Goal: Task Accomplishment & Management: Manage account settings

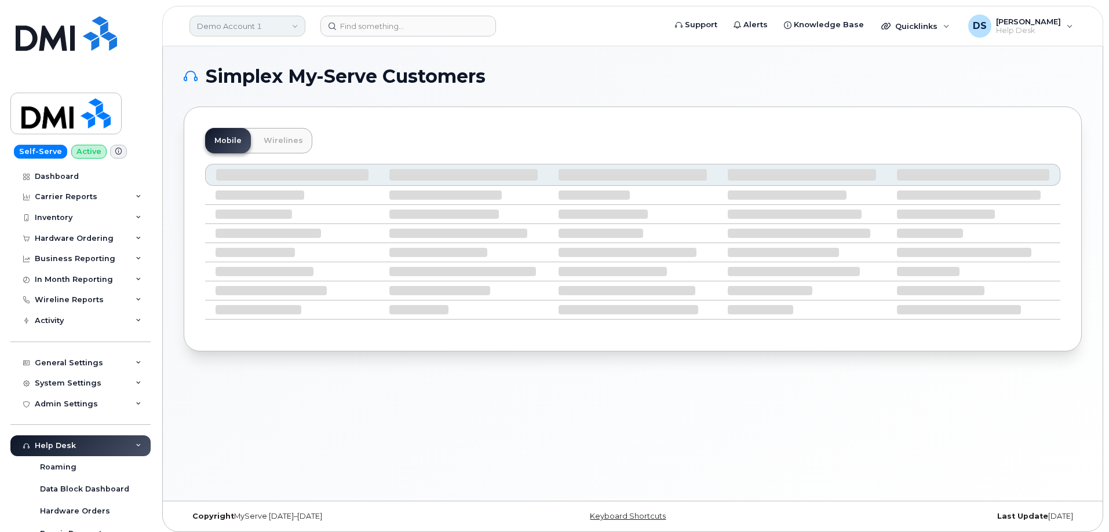
click at [298, 24] on link "Demo Account 1" at bounding box center [247, 26] width 116 height 21
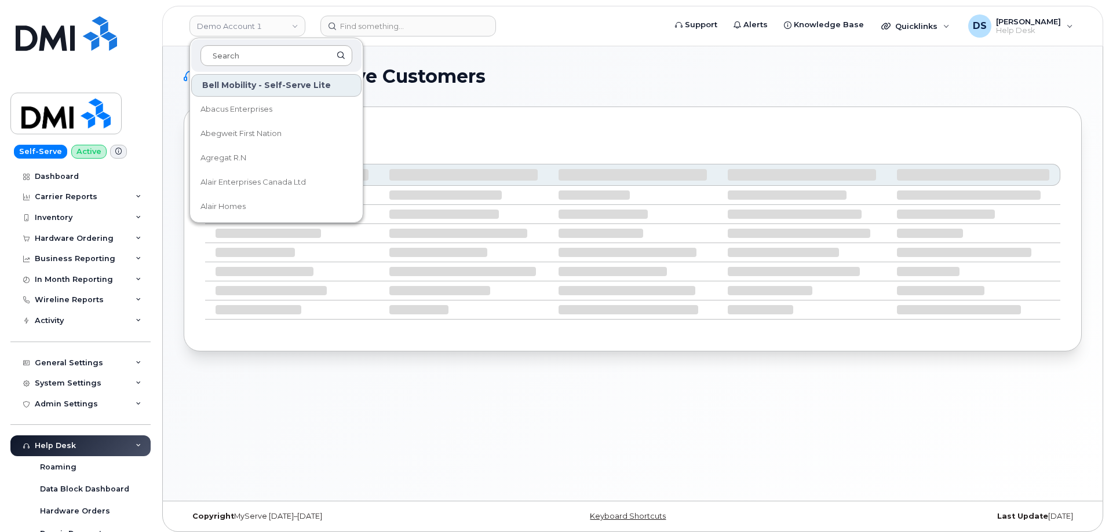
drag, startPoint x: 260, startPoint y: 56, endPoint x: 269, endPoint y: 50, distance: 10.9
click at [261, 52] on input at bounding box center [276, 55] width 152 height 21
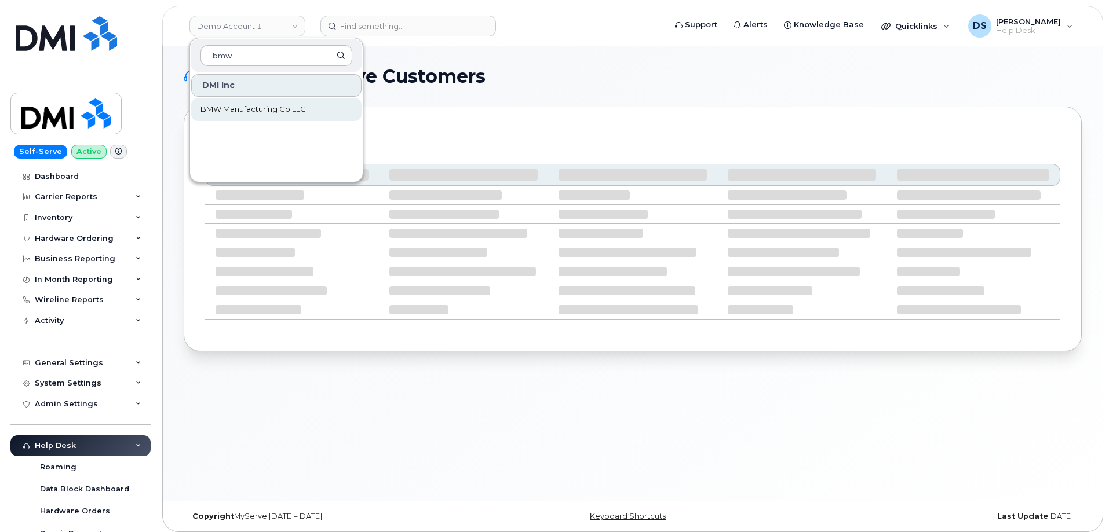
type input "bmw"
click at [248, 111] on span "BMW Manufacturing Co LLC" at bounding box center [252, 110] width 105 height 12
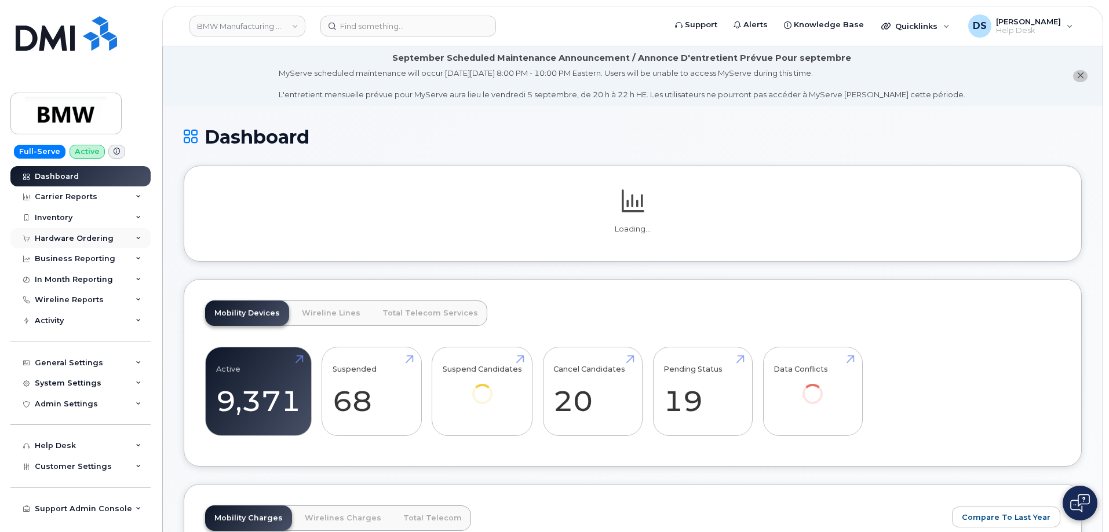
click at [138, 235] on div "Hardware Ordering" at bounding box center [80, 238] width 140 height 21
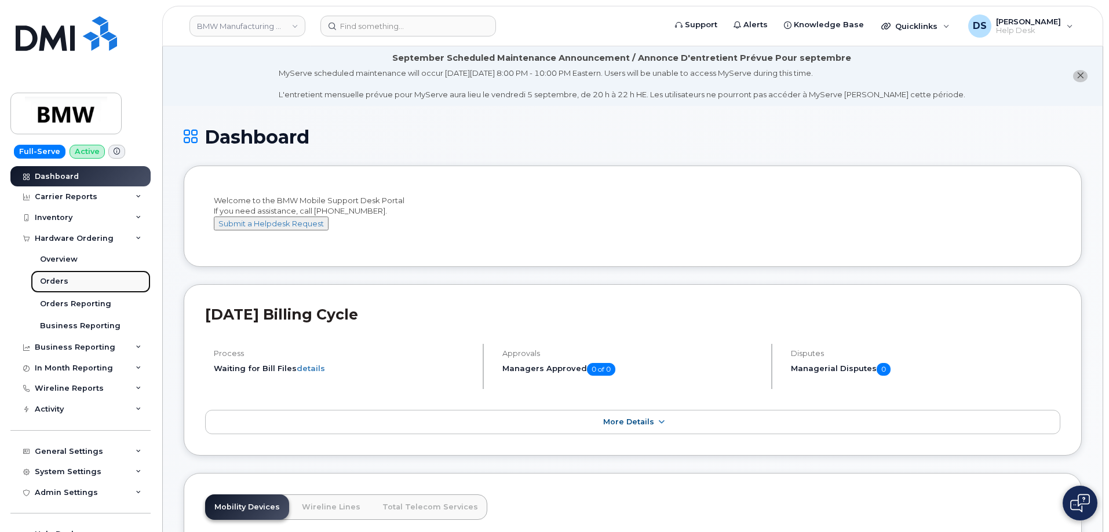
click at [65, 283] on div "Orders" at bounding box center [54, 281] width 28 height 10
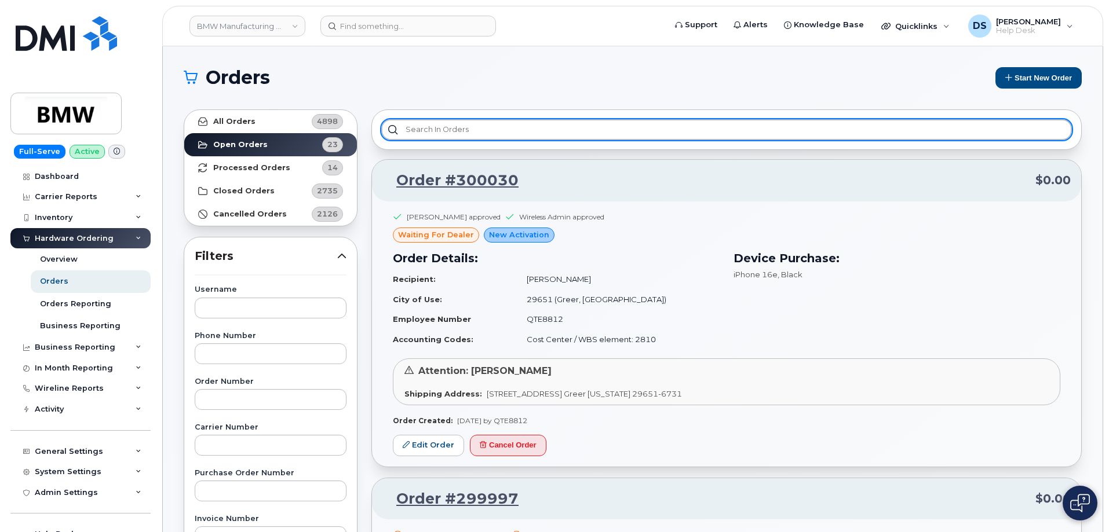
drag, startPoint x: 502, startPoint y: 122, endPoint x: 543, endPoint y: 136, distance: 44.0
click at [510, 118] on div at bounding box center [726, 129] width 710 height 41
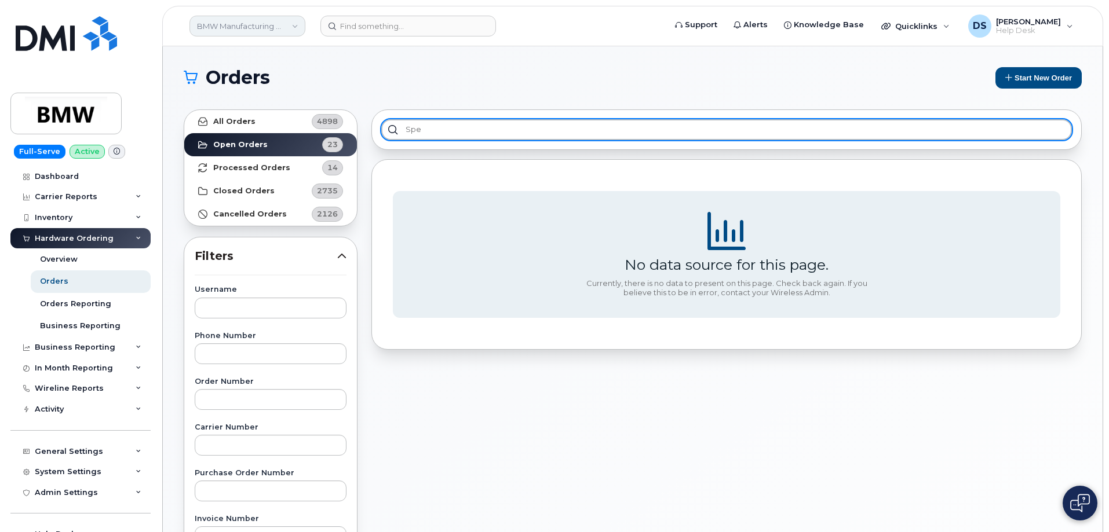
type input "spe"
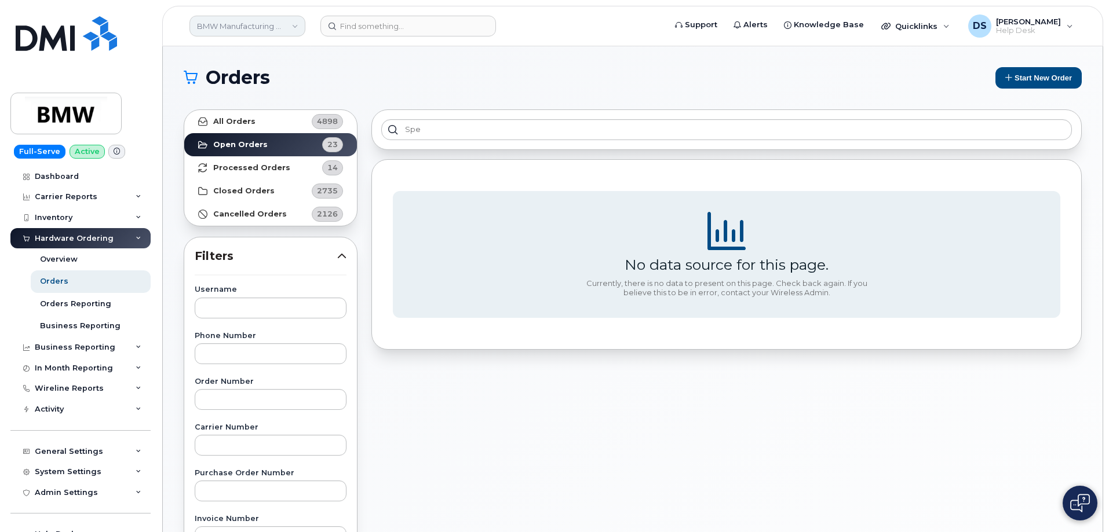
click at [291, 24] on link "BMW Manufacturing Co LLC" at bounding box center [247, 26] width 116 height 21
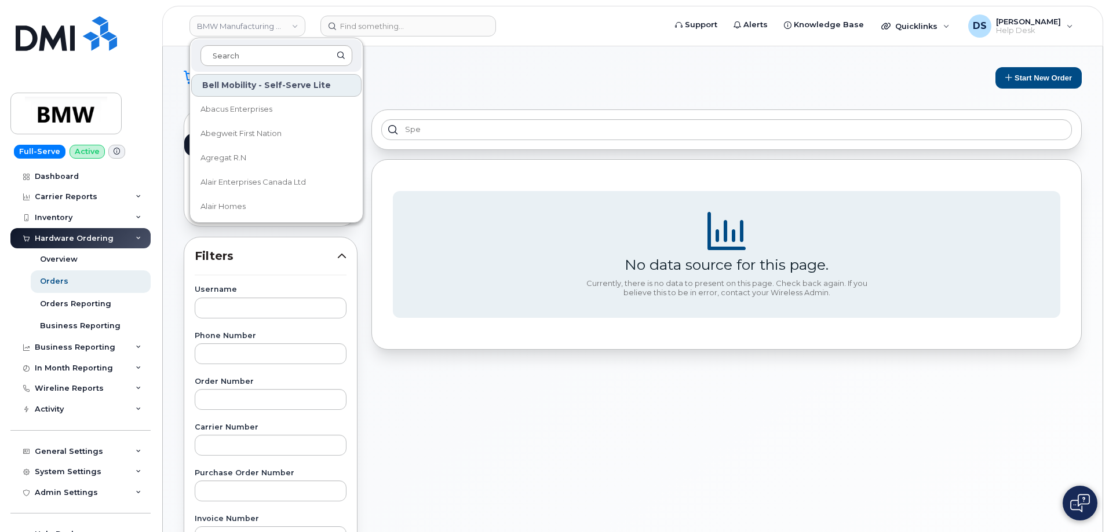
drag, startPoint x: 235, startPoint y: 59, endPoint x: 249, endPoint y: 52, distance: 16.1
click at [239, 56] on input at bounding box center [276, 55] width 152 height 21
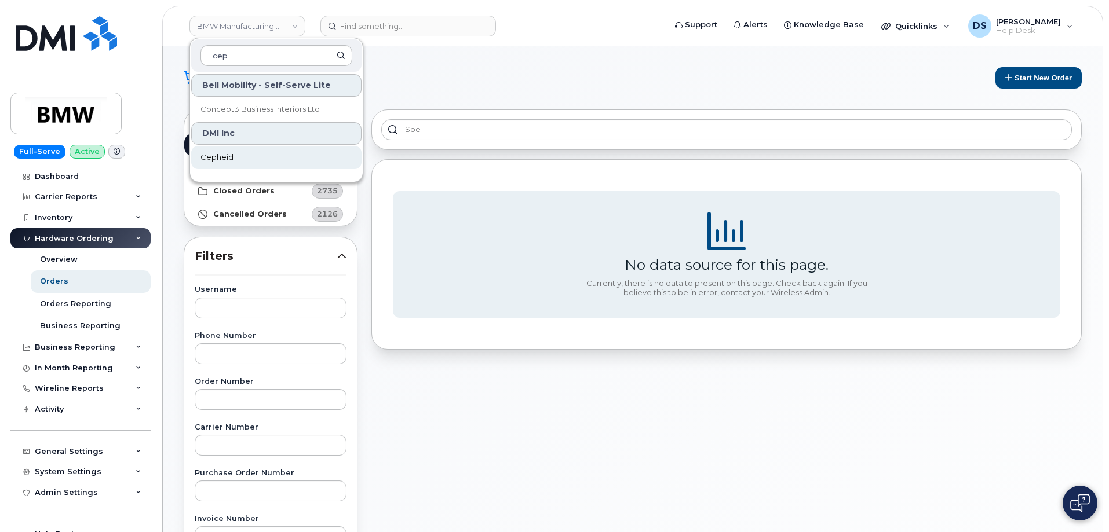
type input "cep"
click at [224, 156] on span "Cepheid" at bounding box center [216, 158] width 33 height 12
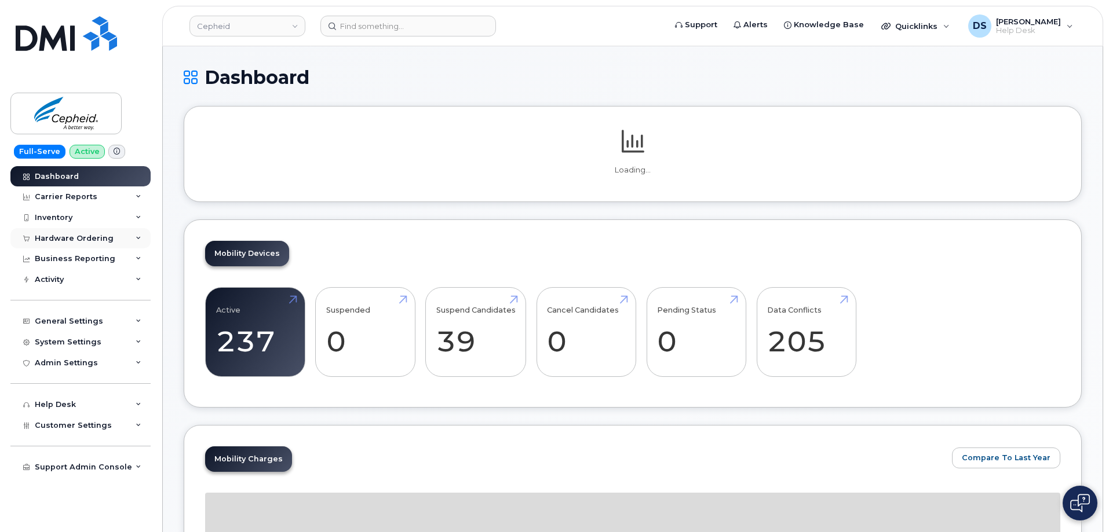
click at [134, 237] on div "Hardware Ordering" at bounding box center [80, 238] width 140 height 21
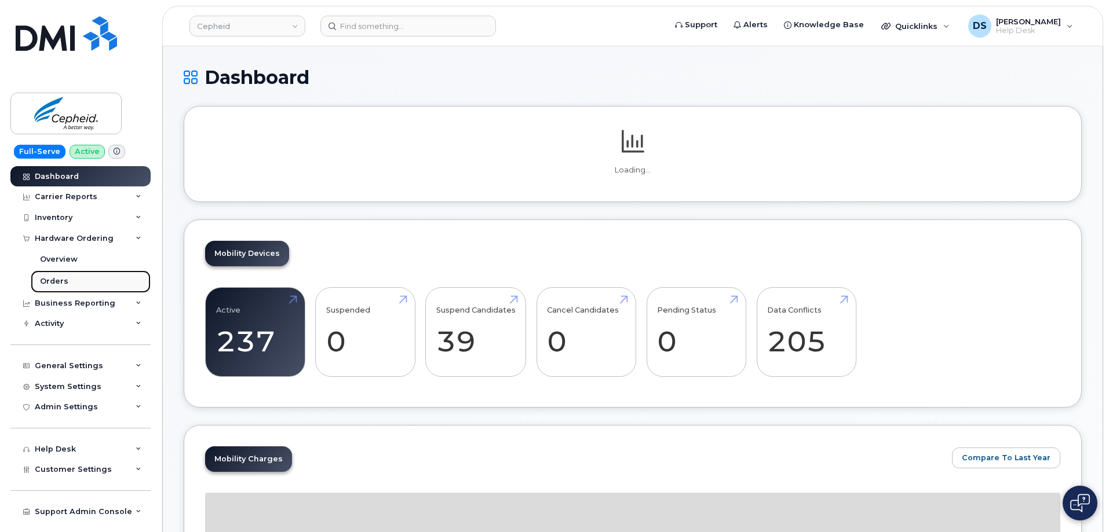
click at [57, 281] on div "Orders" at bounding box center [54, 281] width 28 height 10
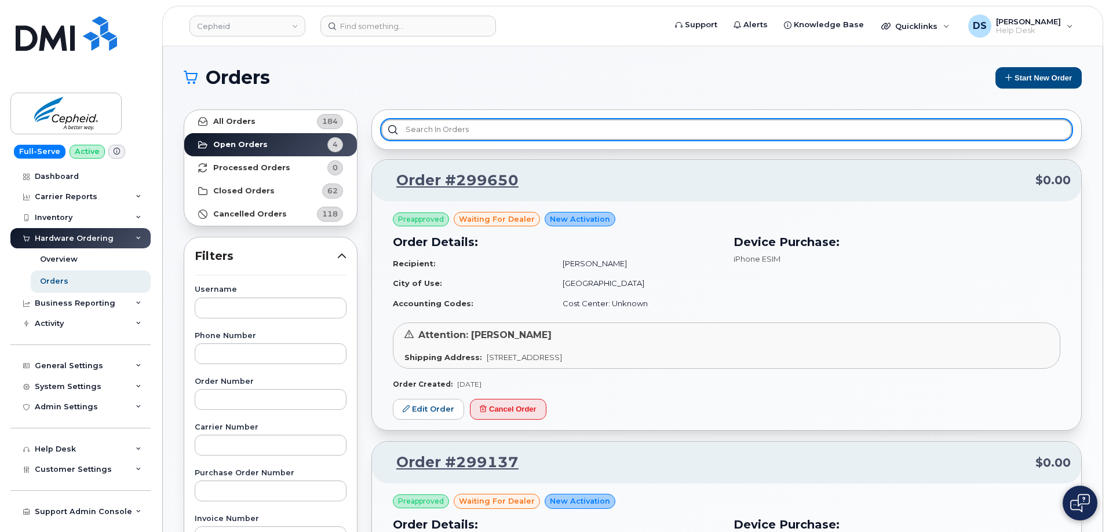
drag, startPoint x: 418, startPoint y: 127, endPoint x: 429, endPoint y: 127, distance: 11.0
click at [421, 127] on input "text" at bounding box center [726, 129] width 690 height 21
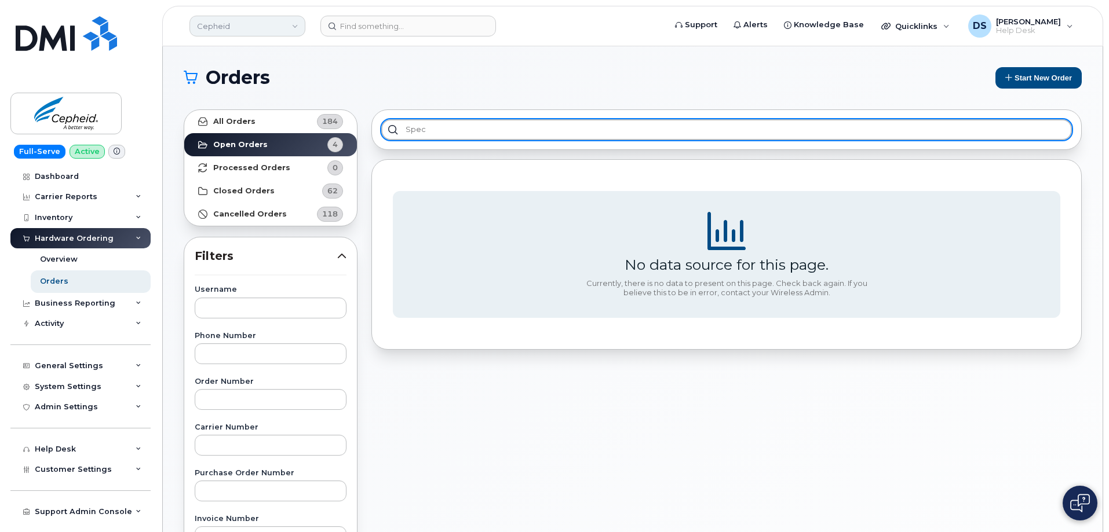
type input "spec"
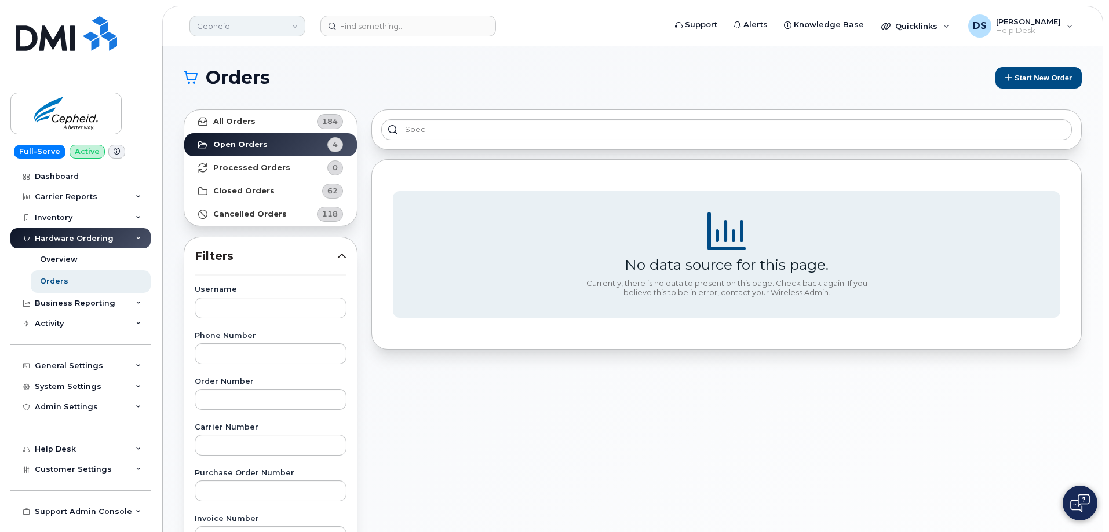
click at [296, 24] on link "Cepheid" at bounding box center [247, 26] width 116 height 21
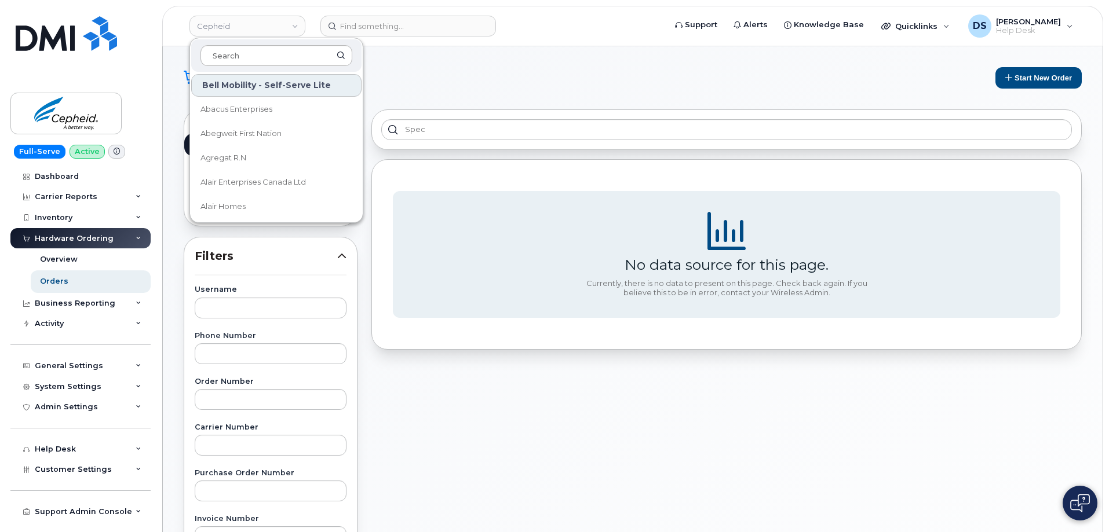
click at [235, 53] on input at bounding box center [276, 55] width 152 height 21
type input "f"
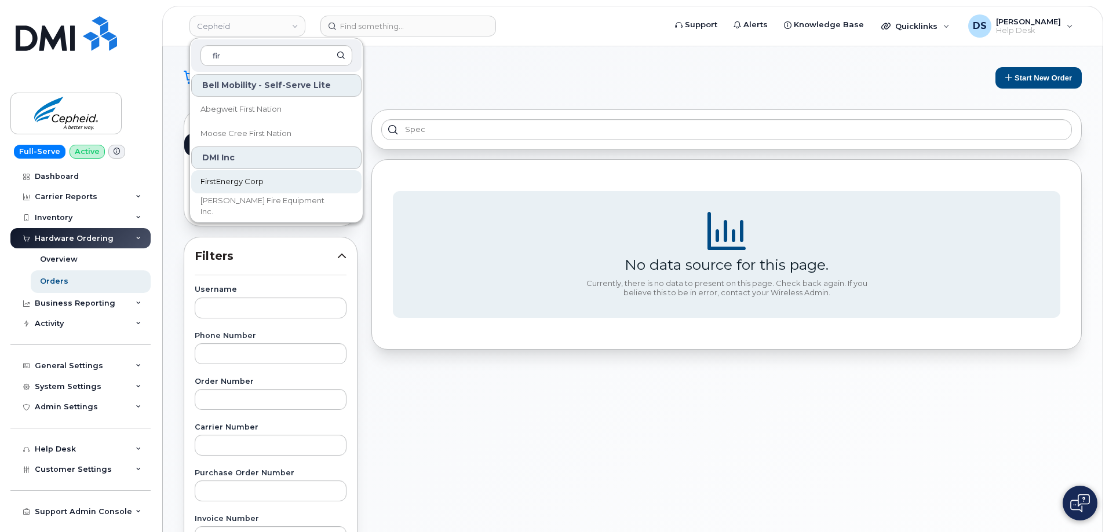
type input "fir"
click at [242, 182] on span "FirstEnergy Corp" at bounding box center [231, 182] width 63 height 12
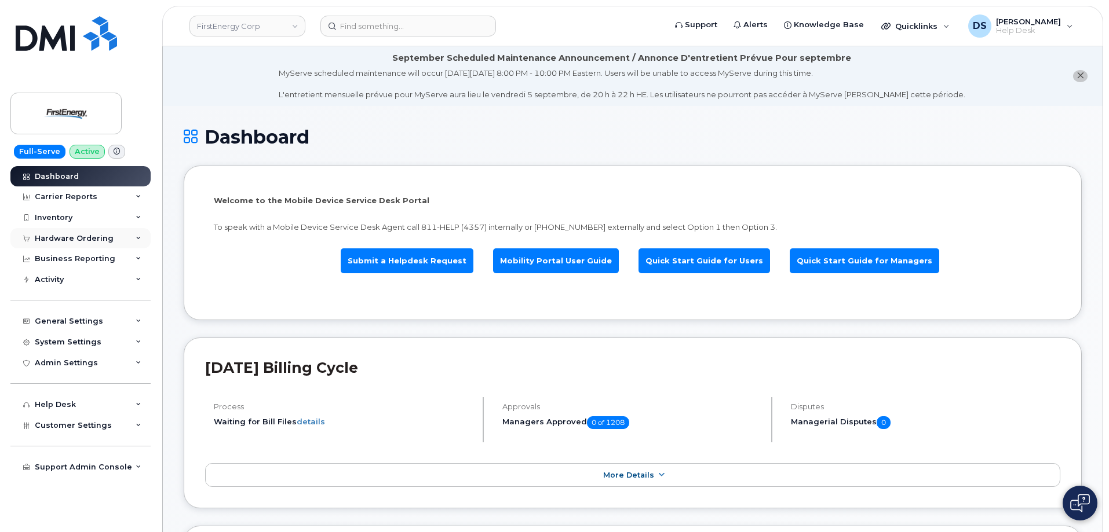
click at [140, 235] on div "Hardware Ordering" at bounding box center [80, 238] width 140 height 21
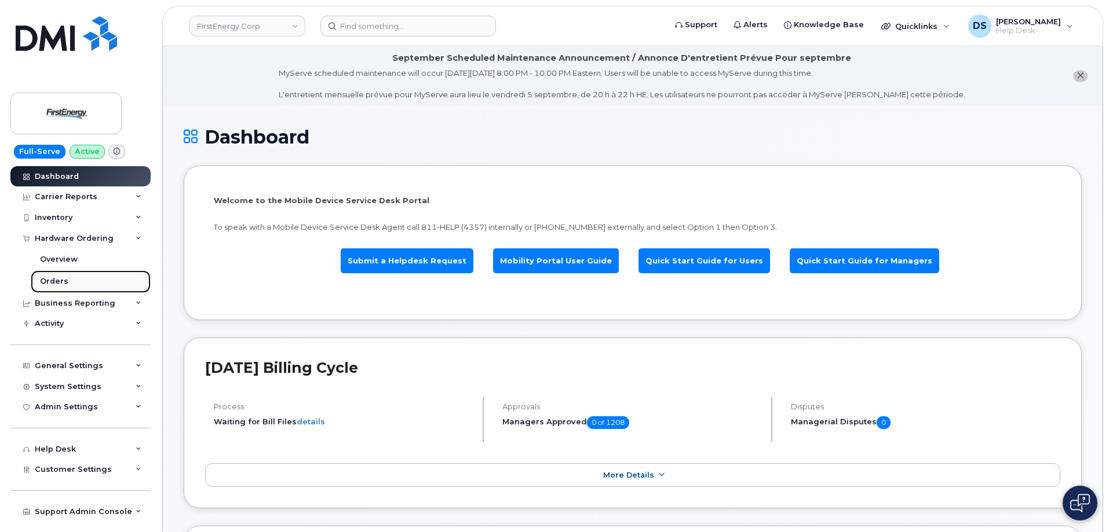
click at [63, 280] on div "Orders" at bounding box center [54, 281] width 28 height 10
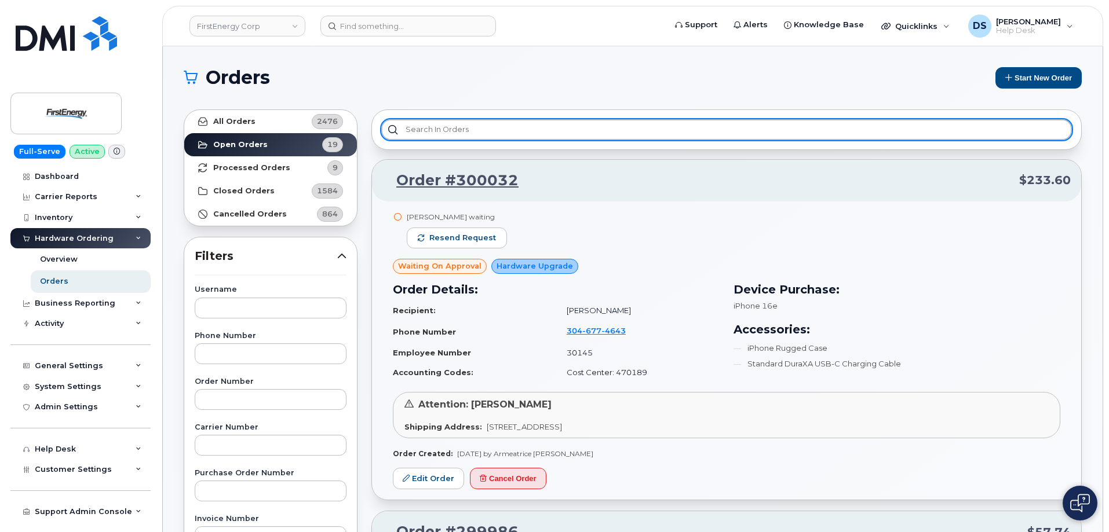
click at [459, 128] on input "text" at bounding box center [726, 129] width 690 height 21
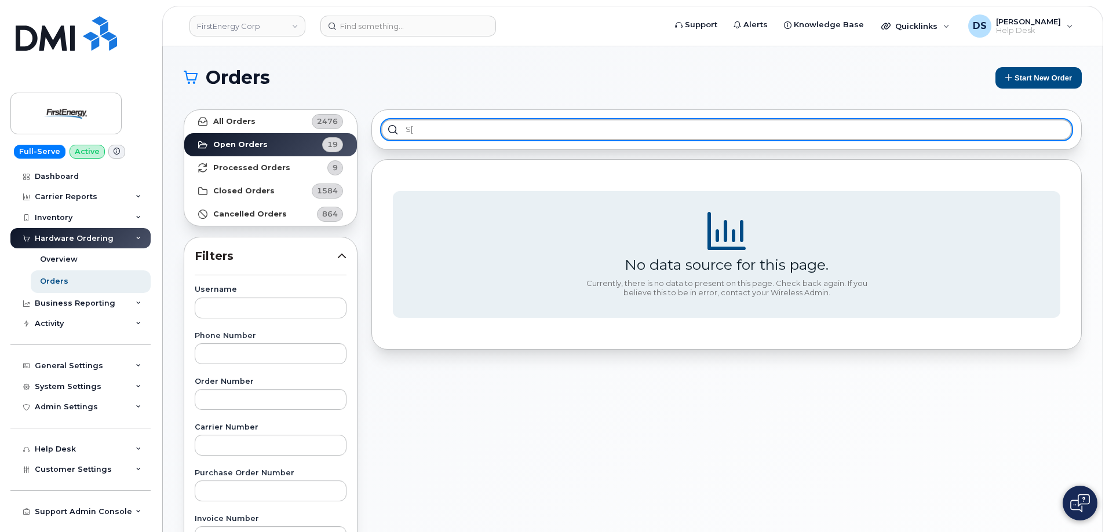
type input "s"
type input "spec"
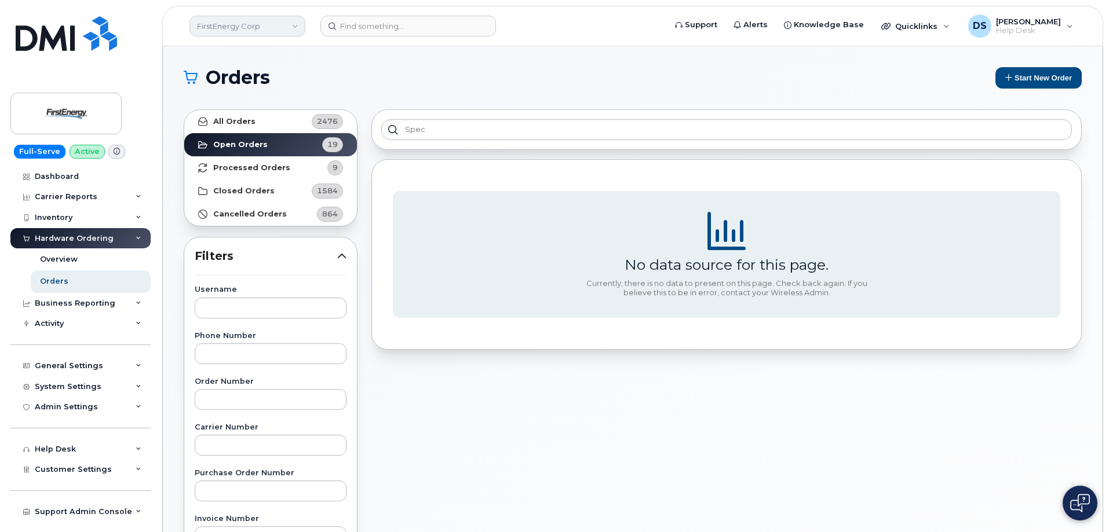
click at [295, 26] on link "FirstEnergy Corp" at bounding box center [247, 26] width 116 height 21
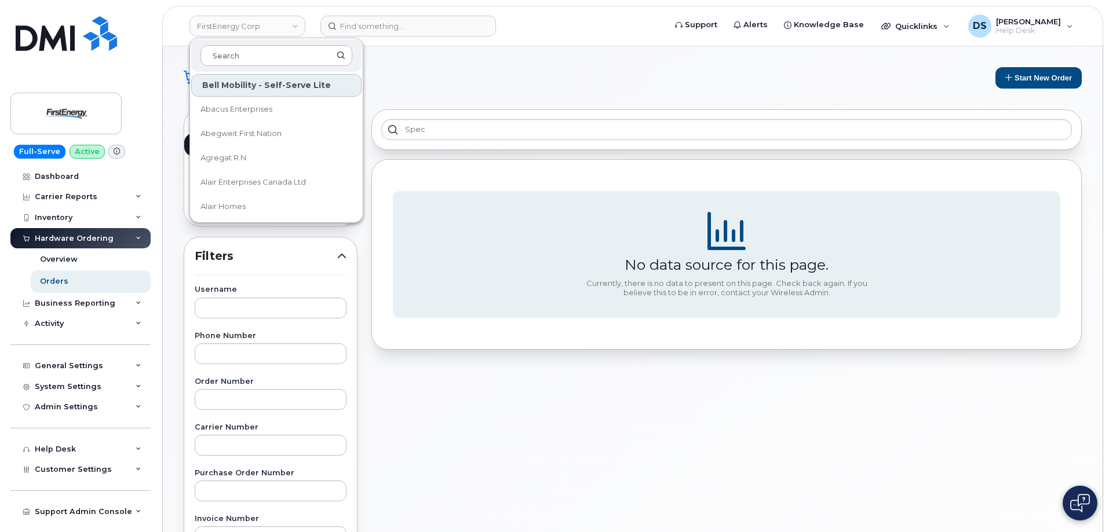
drag, startPoint x: 269, startPoint y: 56, endPoint x: 294, endPoint y: 38, distance: 30.2
click at [284, 40] on div at bounding box center [276, 55] width 170 height 32
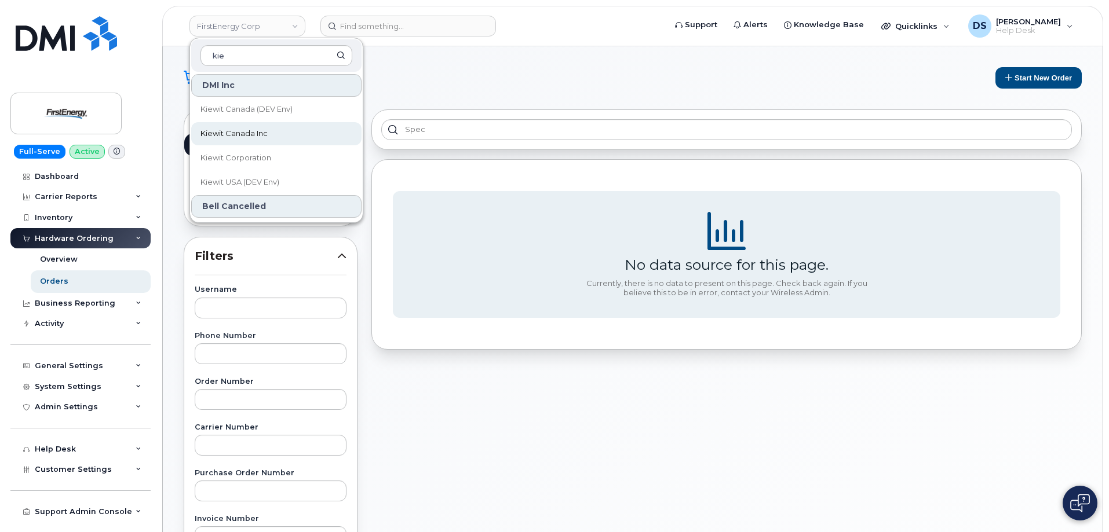
type input "kie"
click at [255, 133] on span "Kiewit Canada Inc" at bounding box center [233, 134] width 67 height 12
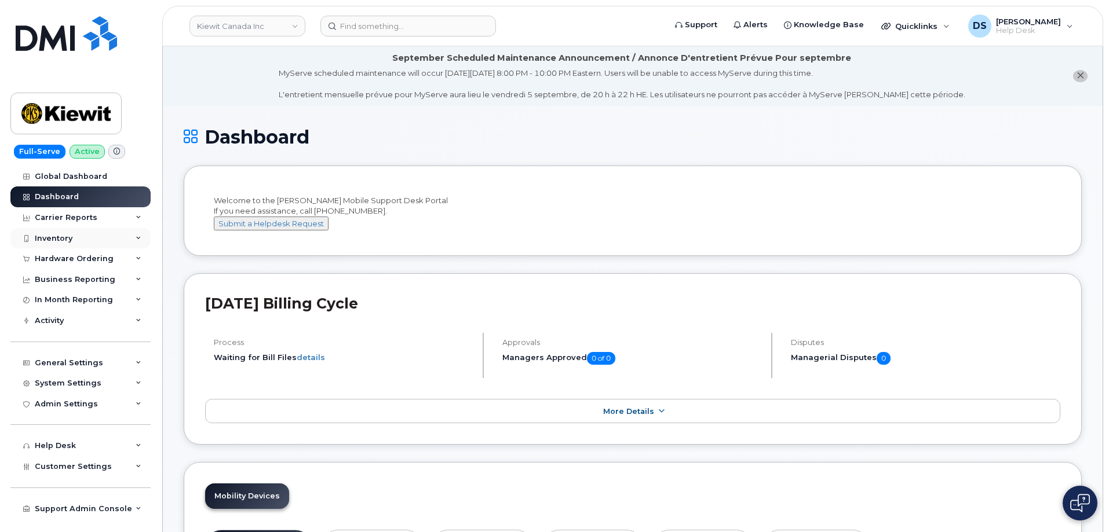
click at [139, 237] on icon at bounding box center [139, 239] width 6 height 6
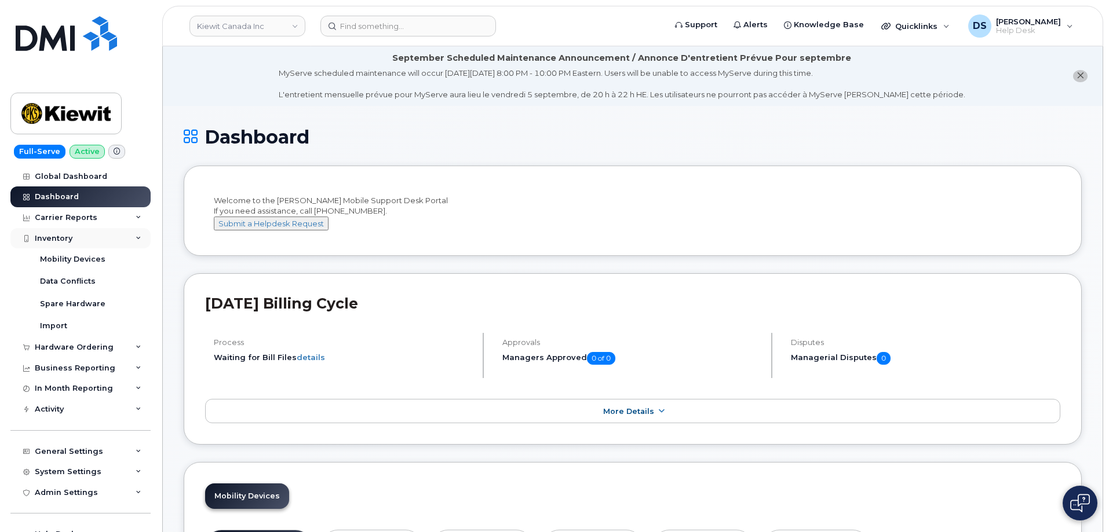
click at [136, 237] on icon at bounding box center [139, 239] width 6 height 6
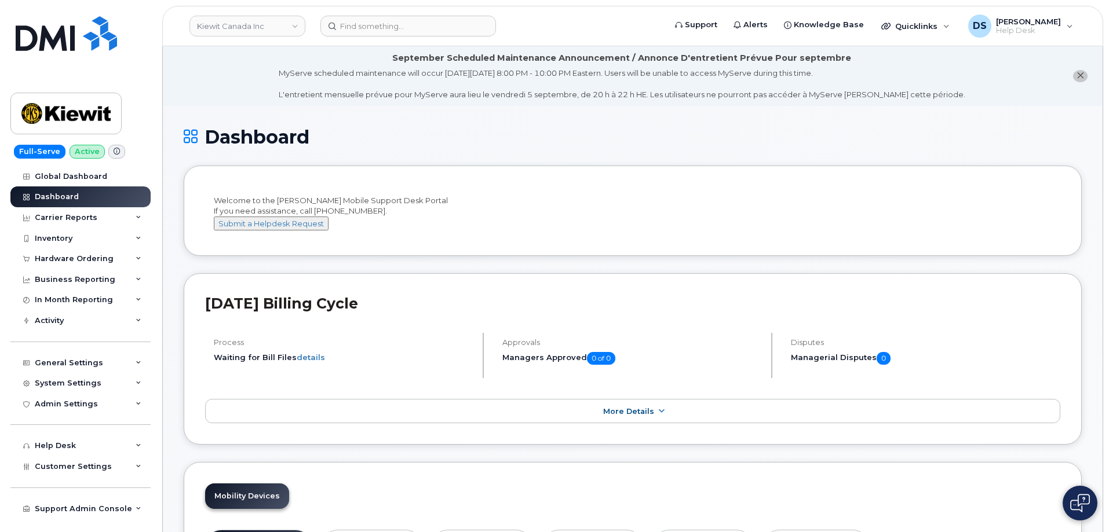
drag, startPoint x: 140, startPoint y: 256, endPoint x: 118, endPoint y: 272, distance: 27.3
click at [141, 257] on div "Hardware Ordering" at bounding box center [80, 258] width 140 height 21
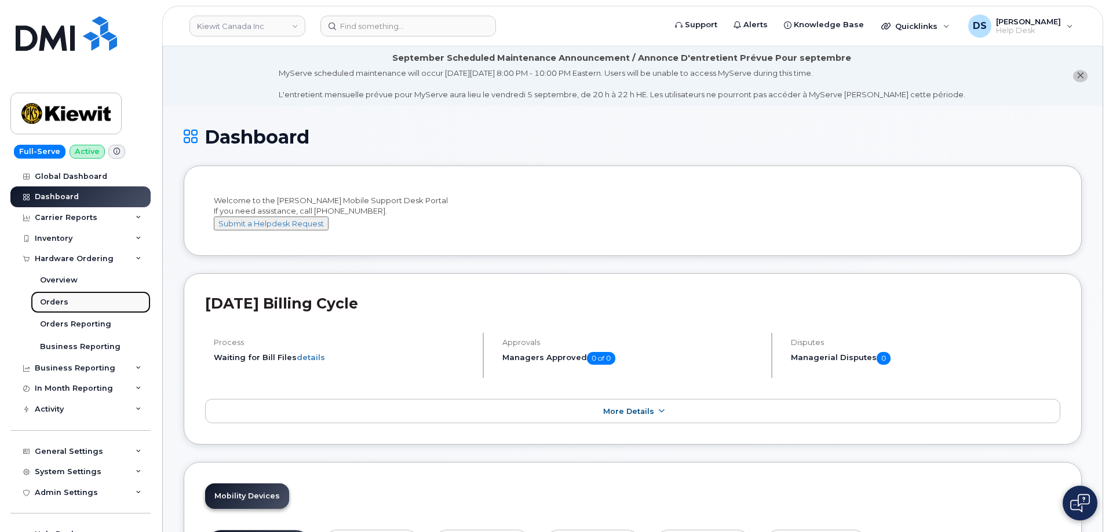
click at [64, 297] on link "Orders" at bounding box center [91, 302] width 120 height 22
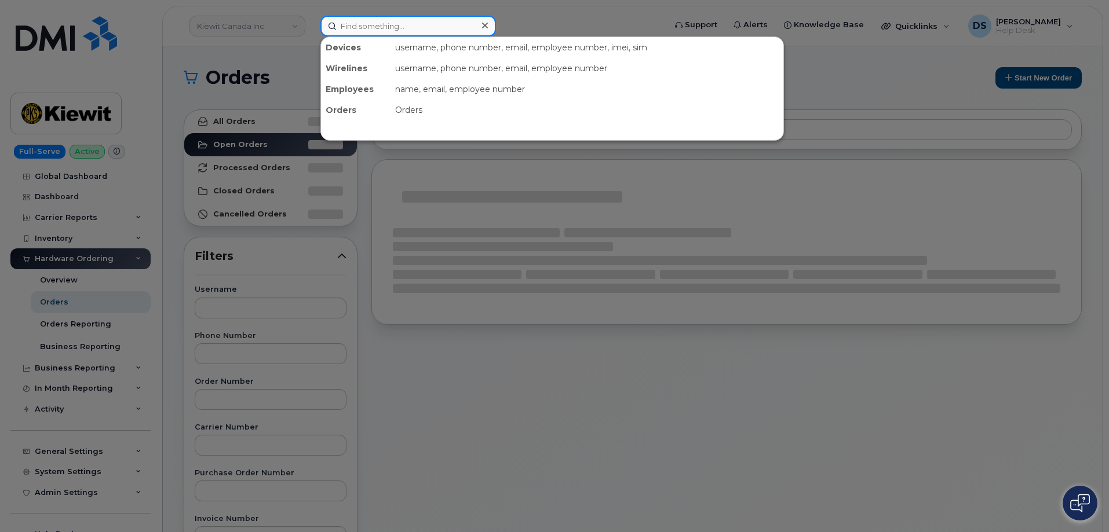
click at [365, 22] on input at bounding box center [408, 26] width 176 height 21
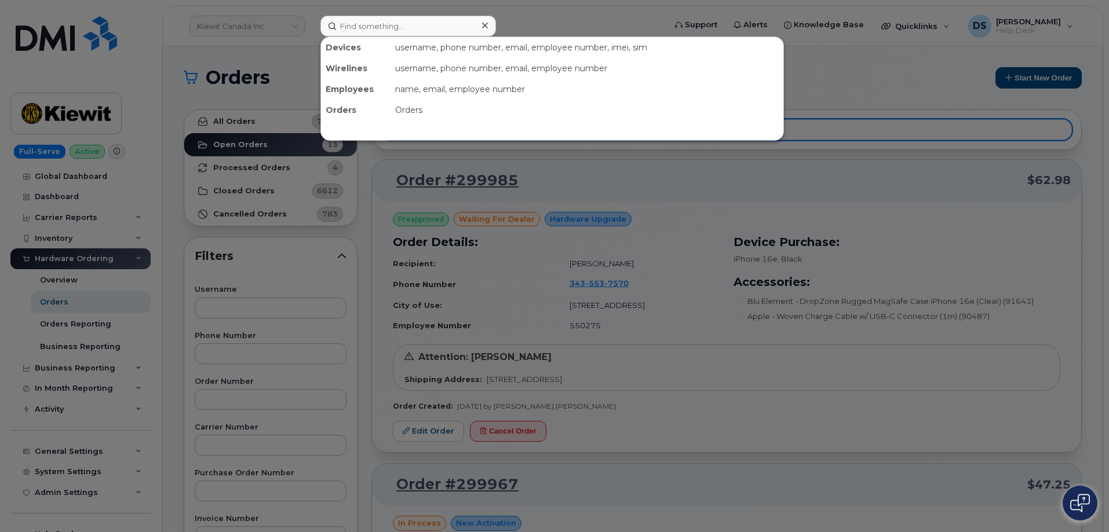
drag, startPoint x: 828, startPoint y: 67, endPoint x: 697, endPoint y: 130, distance: 145.1
click at [831, 67] on div at bounding box center [554, 266] width 1109 height 532
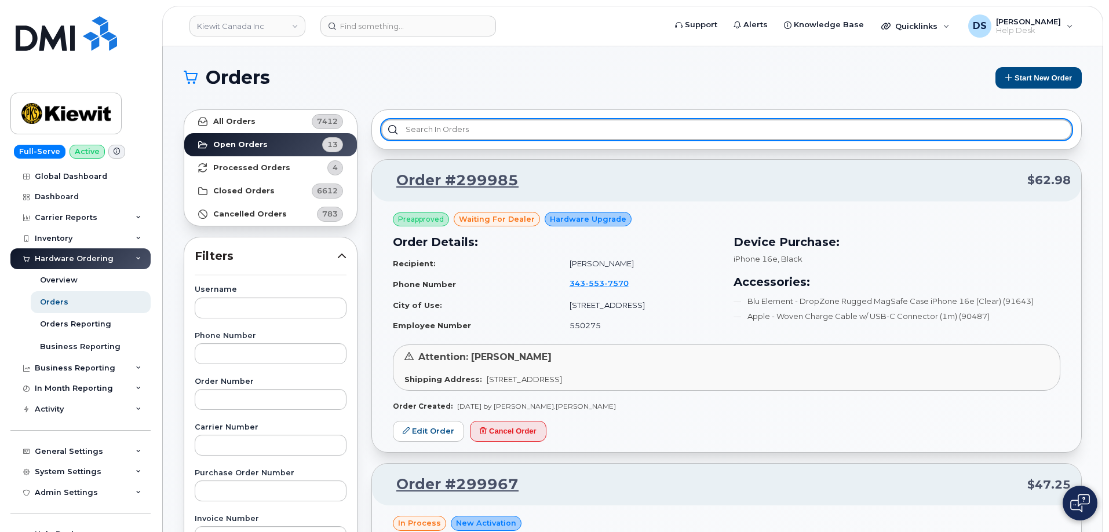
drag, startPoint x: 444, startPoint y: 130, endPoint x: 471, endPoint y: 120, distance: 29.3
click at [452, 126] on input "text" at bounding box center [726, 129] width 690 height 21
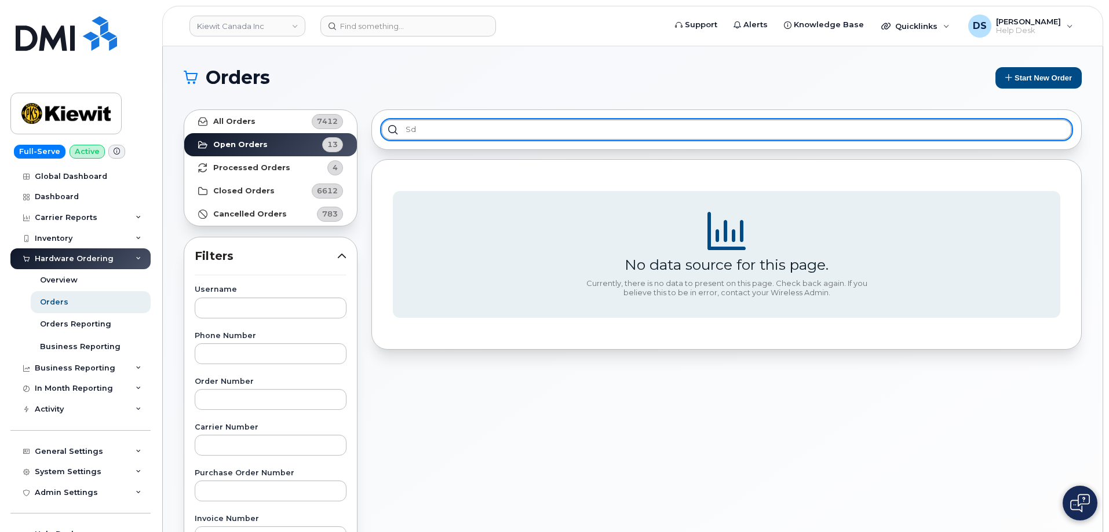
type input "s"
type input "spe"
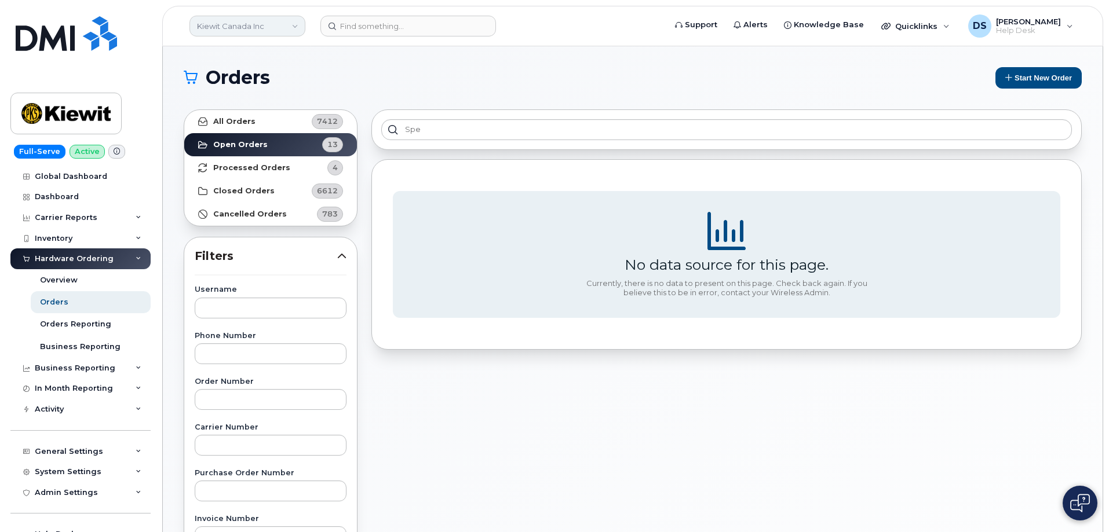
drag, startPoint x: 292, startPoint y: 26, endPoint x: 280, endPoint y: 31, distance: 12.5
click at [291, 26] on link "Kiewit Canada Inc" at bounding box center [247, 26] width 116 height 21
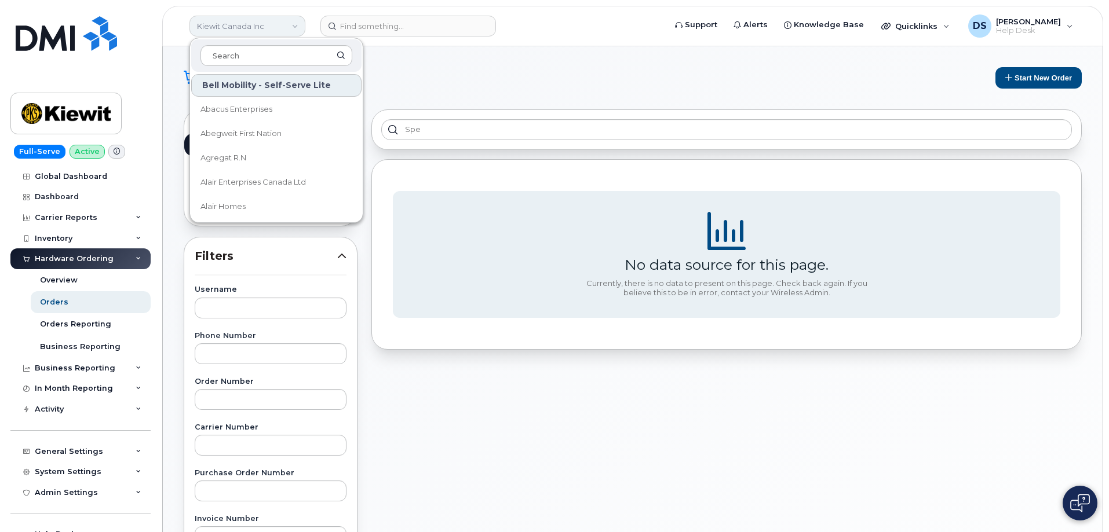
drag, startPoint x: 248, startPoint y: 59, endPoint x: 294, endPoint y: 35, distance: 52.1
click at [272, 46] on input at bounding box center [276, 55] width 152 height 21
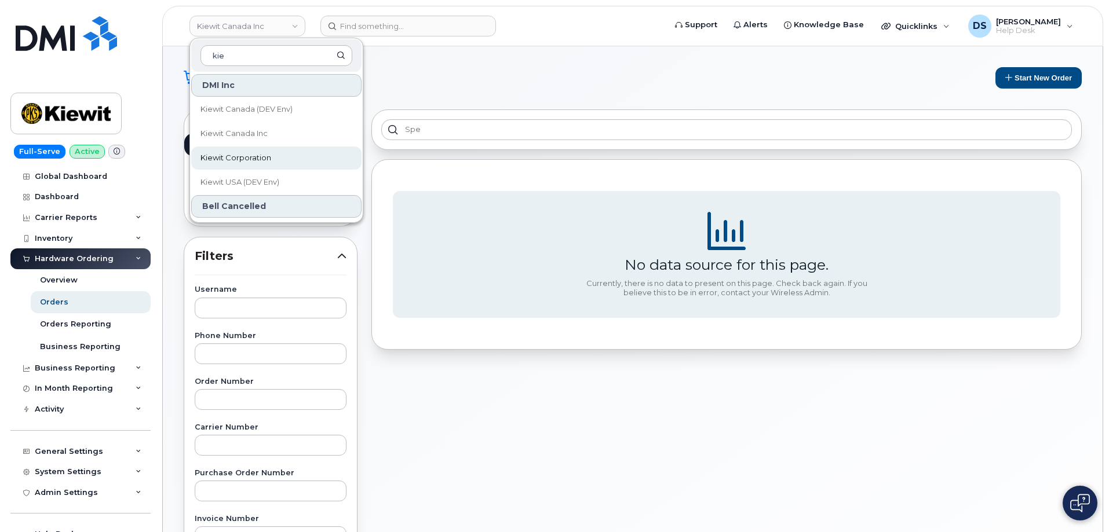
type input "kie"
click at [248, 158] on span "Kiewit Corporation" at bounding box center [235, 158] width 71 height 12
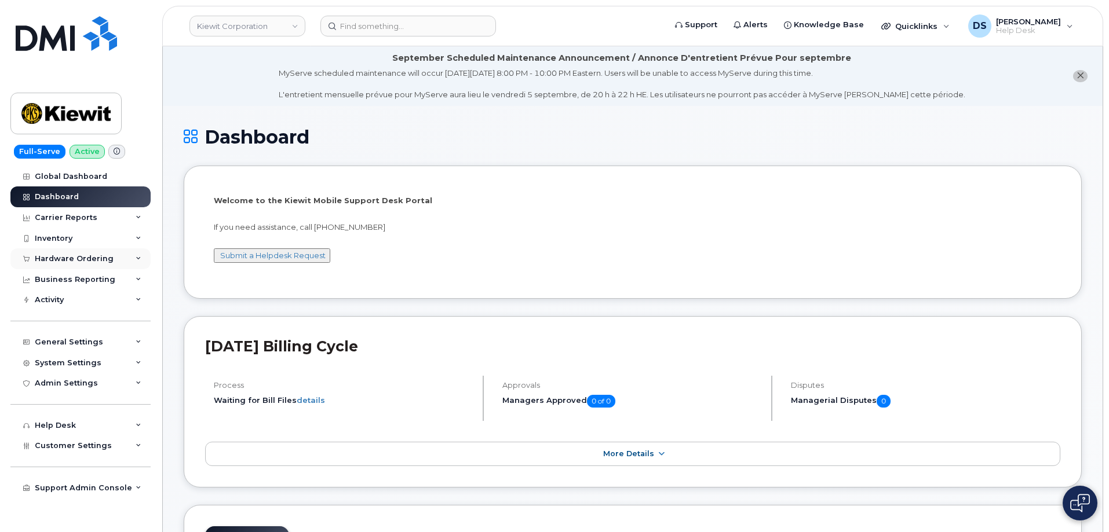
click at [141, 256] on div "Hardware Ordering" at bounding box center [80, 258] width 140 height 21
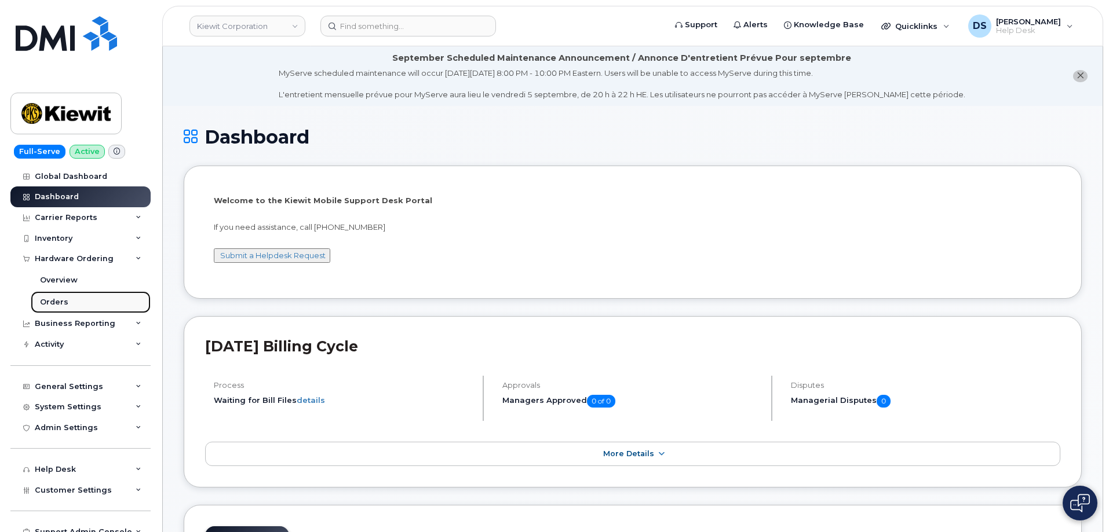
click at [67, 299] on link "Orders" at bounding box center [91, 302] width 120 height 22
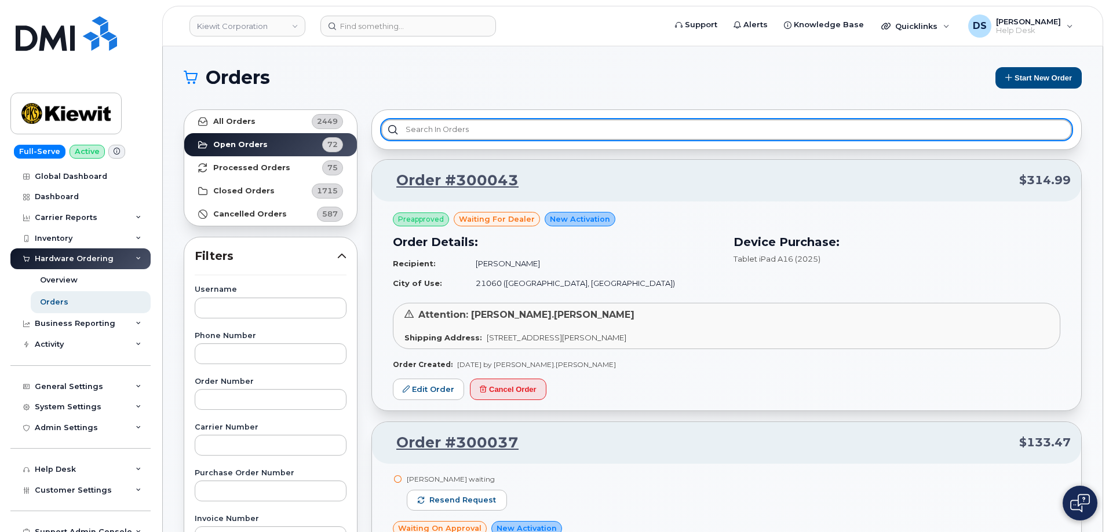
drag, startPoint x: 421, startPoint y: 130, endPoint x: 443, endPoint y: 117, distance: 25.4
click at [424, 129] on input "text" at bounding box center [726, 129] width 690 height 21
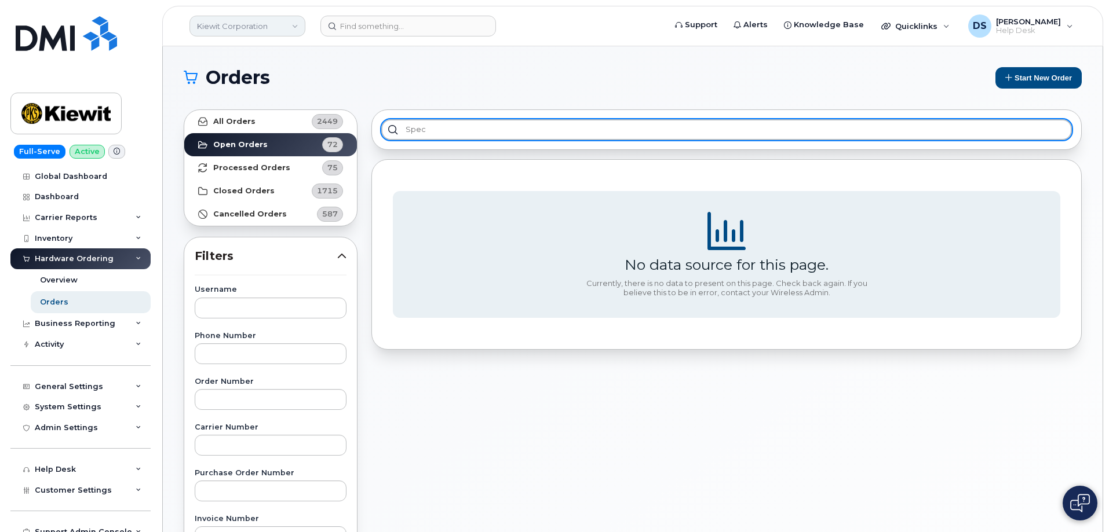
type input "spec"
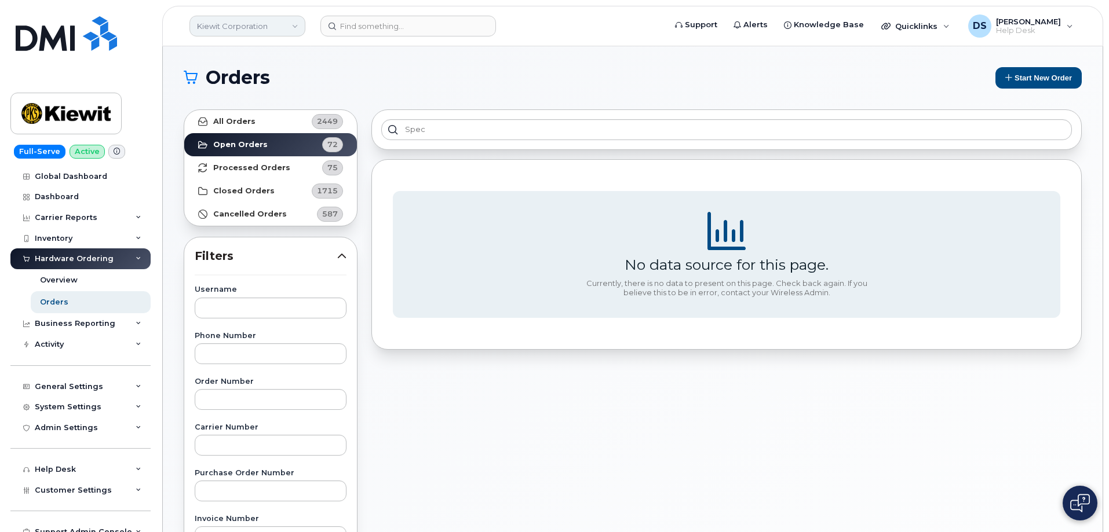
click at [301, 23] on link "Kiewit Corporation" at bounding box center [247, 26] width 116 height 21
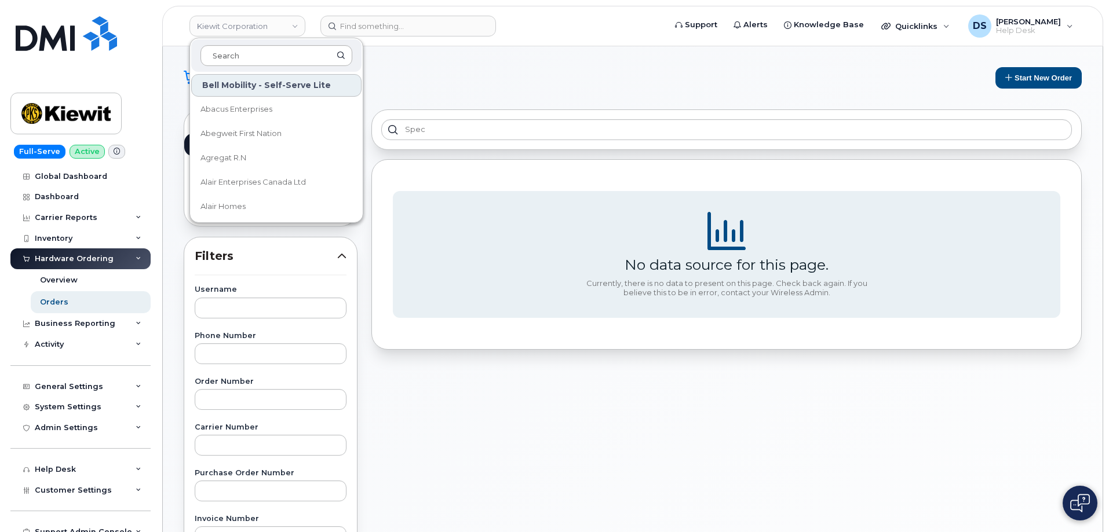
click at [272, 57] on input at bounding box center [276, 55] width 152 height 21
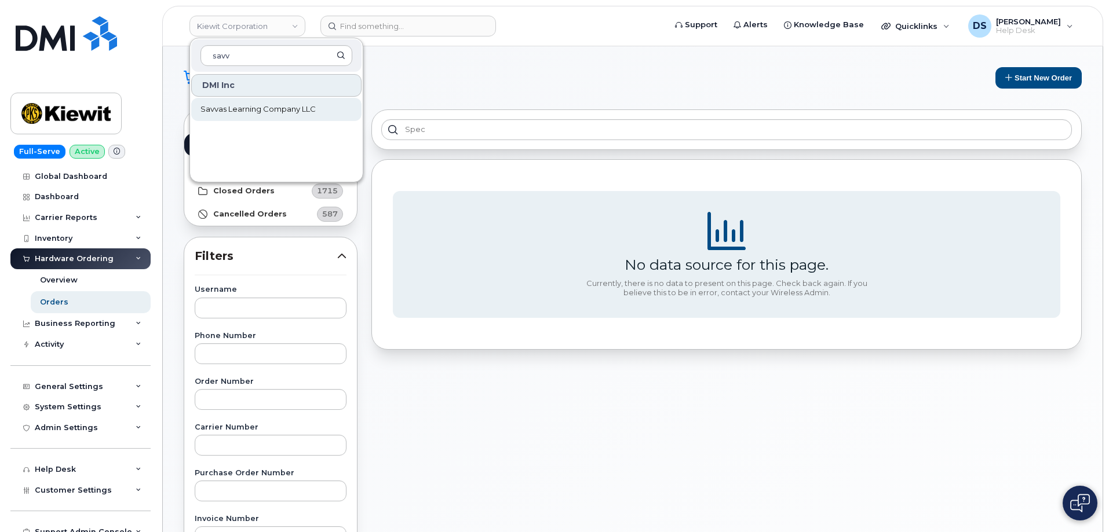
type input "savv"
click at [279, 109] on span "Savvas Learning Company LLC" at bounding box center [257, 110] width 115 height 12
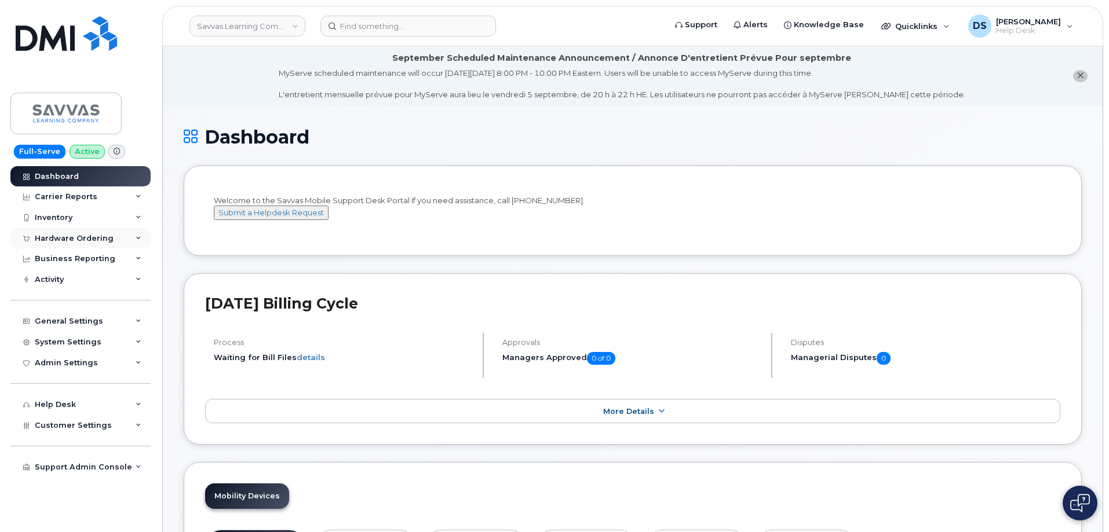
click at [123, 239] on div "Hardware Ordering" at bounding box center [80, 238] width 140 height 21
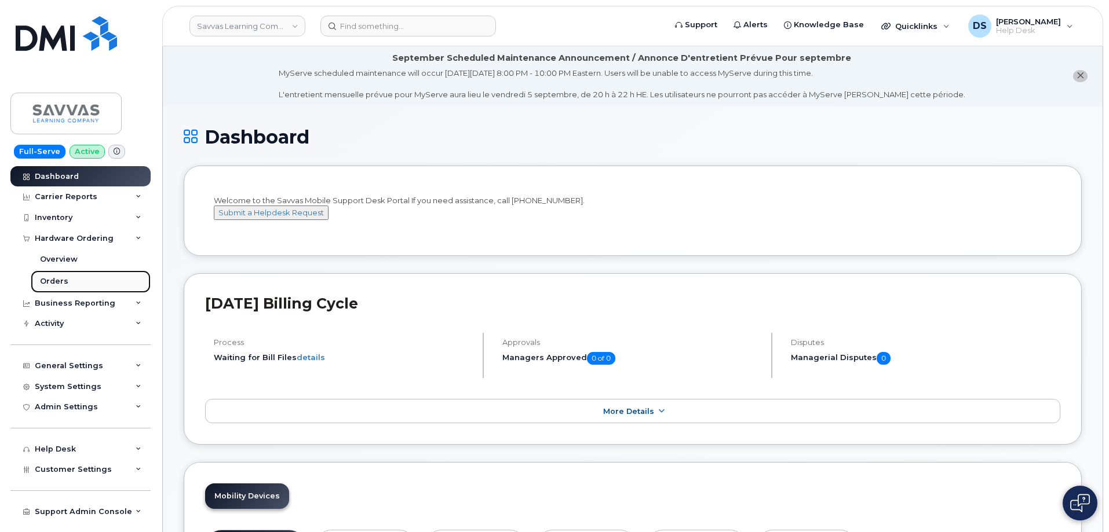
click at [67, 281] on link "Orders" at bounding box center [91, 281] width 120 height 22
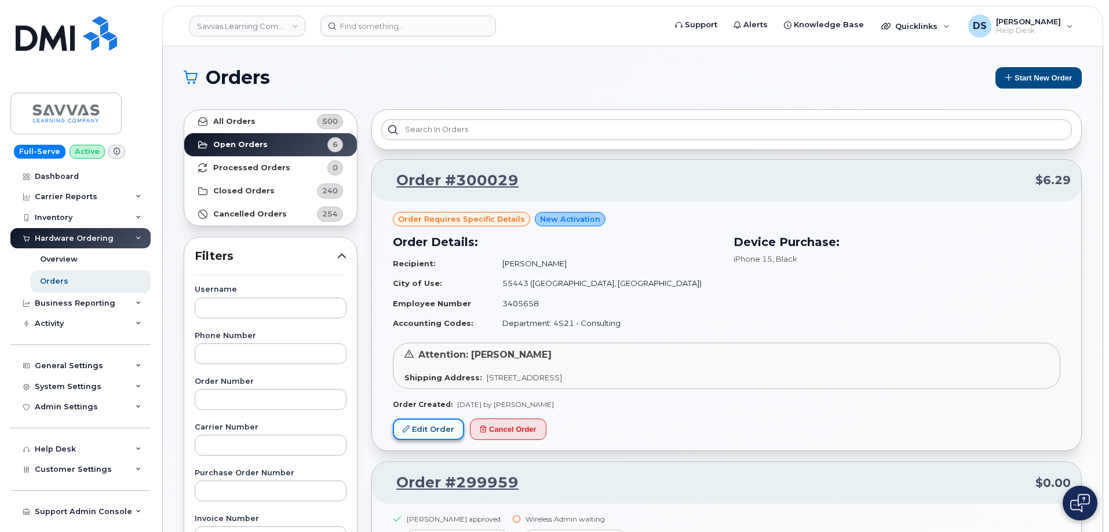
click at [433, 430] on link "Edit Order" at bounding box center [428, 429] width 71 height 21
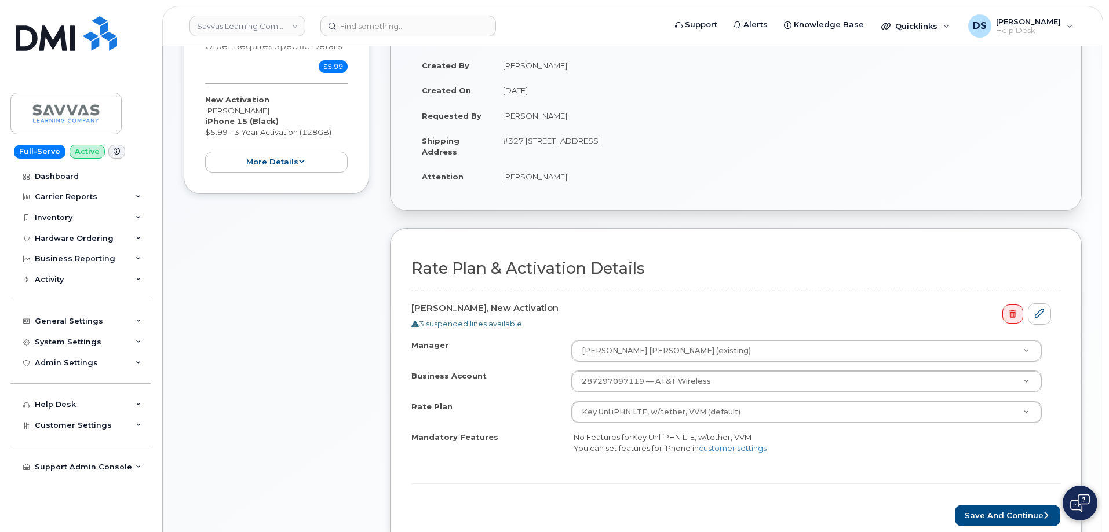
scroll to position [348, 0]
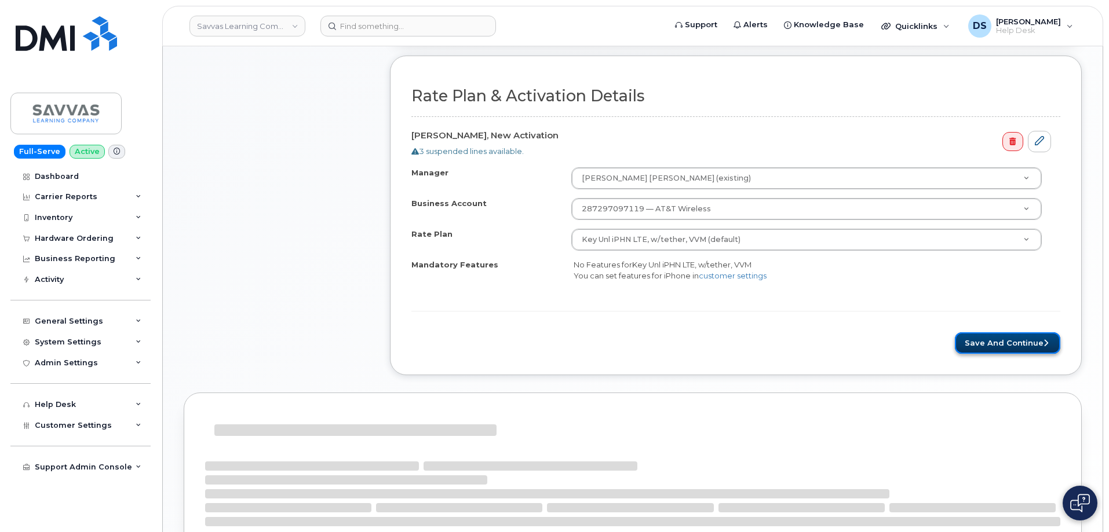
click at [1008, 339] on button "Save and Continue" at bounding box center [1007, 342] width 105 height 21
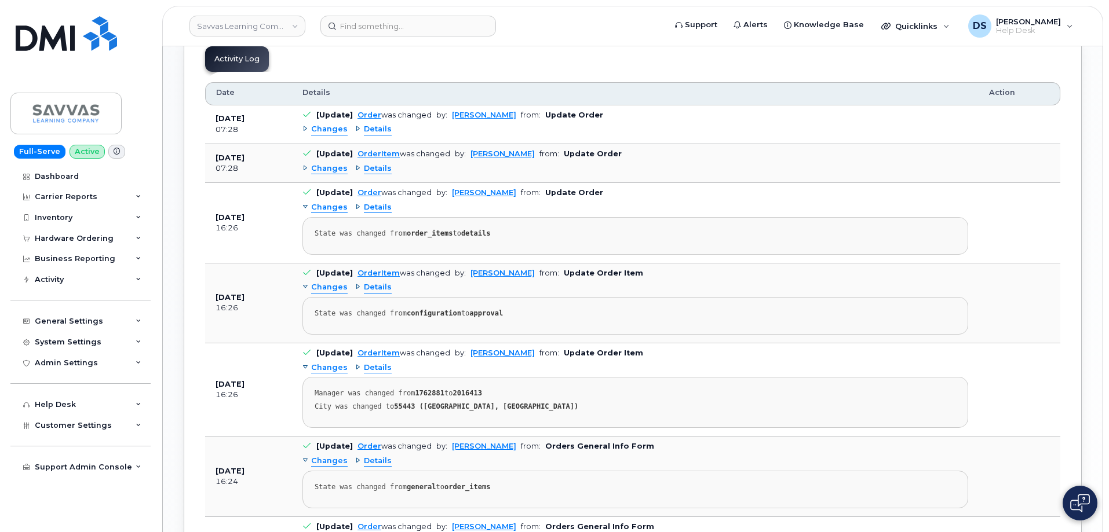
scroll to position [522, 0]
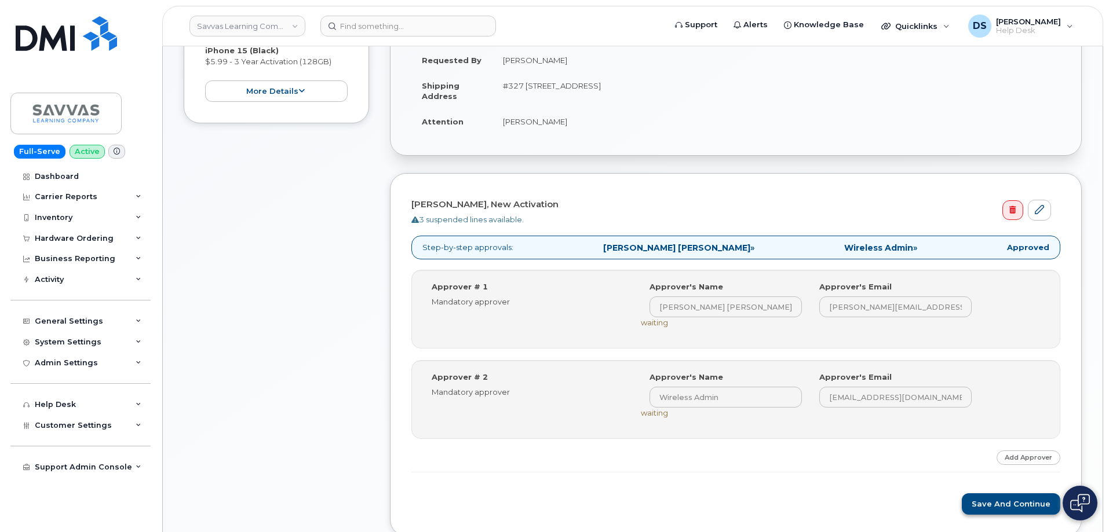
scroll to position [349, 0]
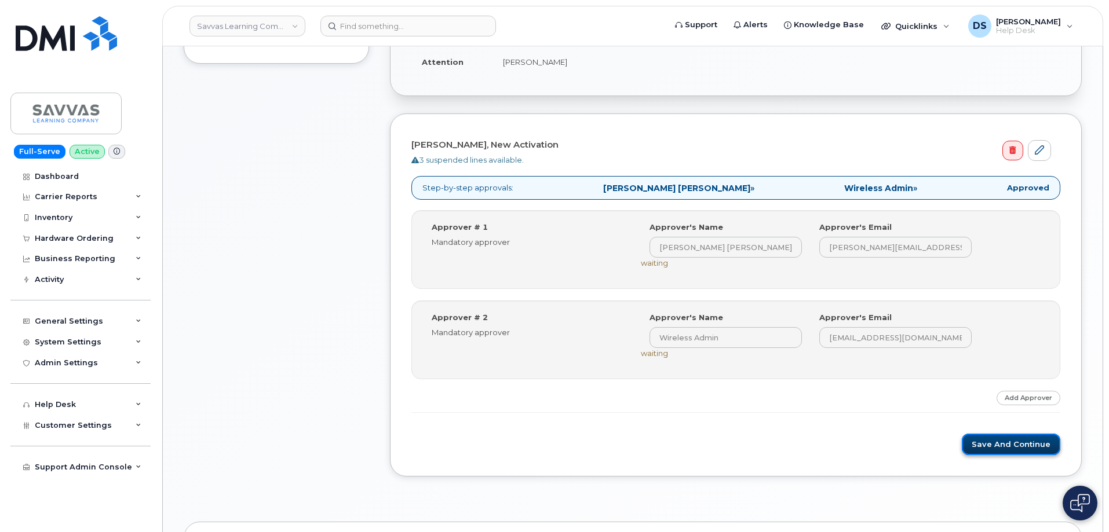
click at [986, 443] on button "Save and Continue" at bounding box center [1010, 444] width 98 height 21
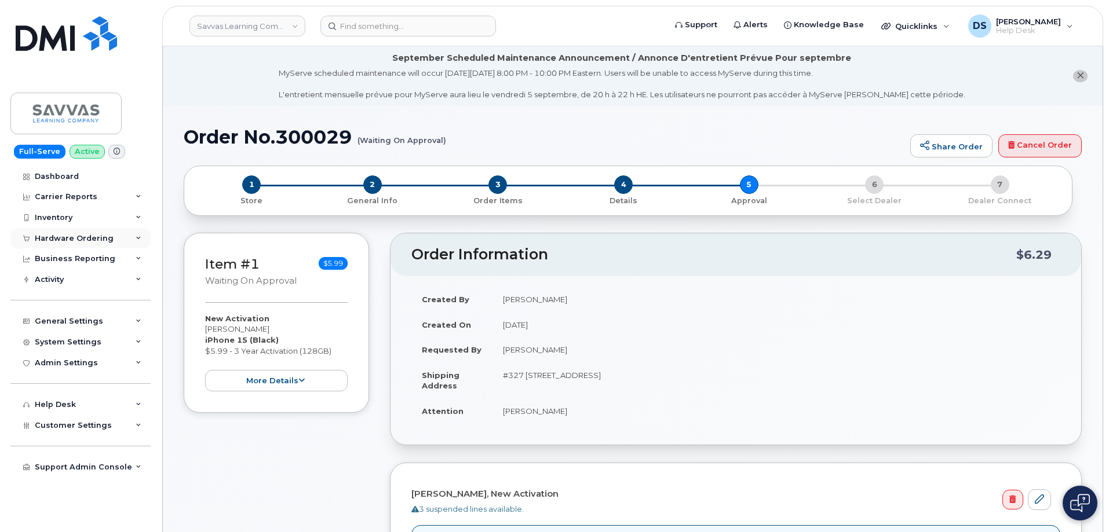
click at [141, 235] on div "Hardware Ordering" at bounding box center [80, 238] width 140 height 21
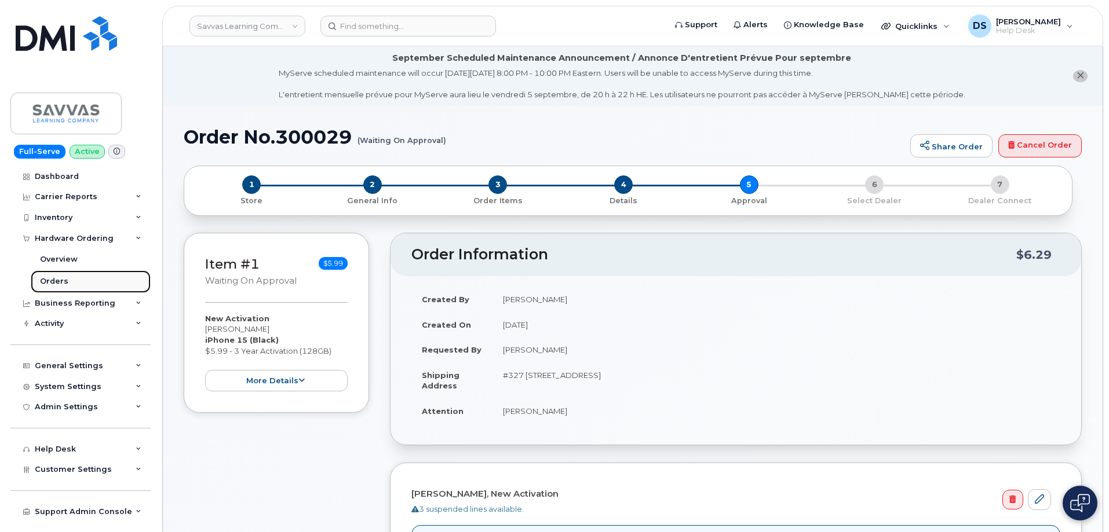
click at [83, 283] on link "Orders" at bounding box center [91, 281] width 120 height 22
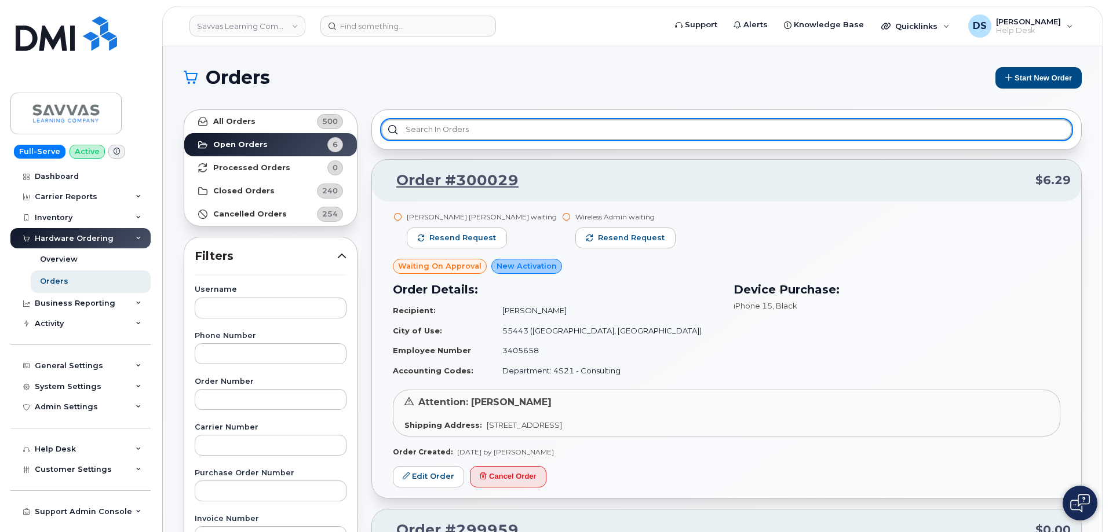
click at [431, 127] on input "text" at bounding box center [726, 129] width 690 height 21
type input "spe"
